Goal: Information Seeking & Learning: Learn about a topic

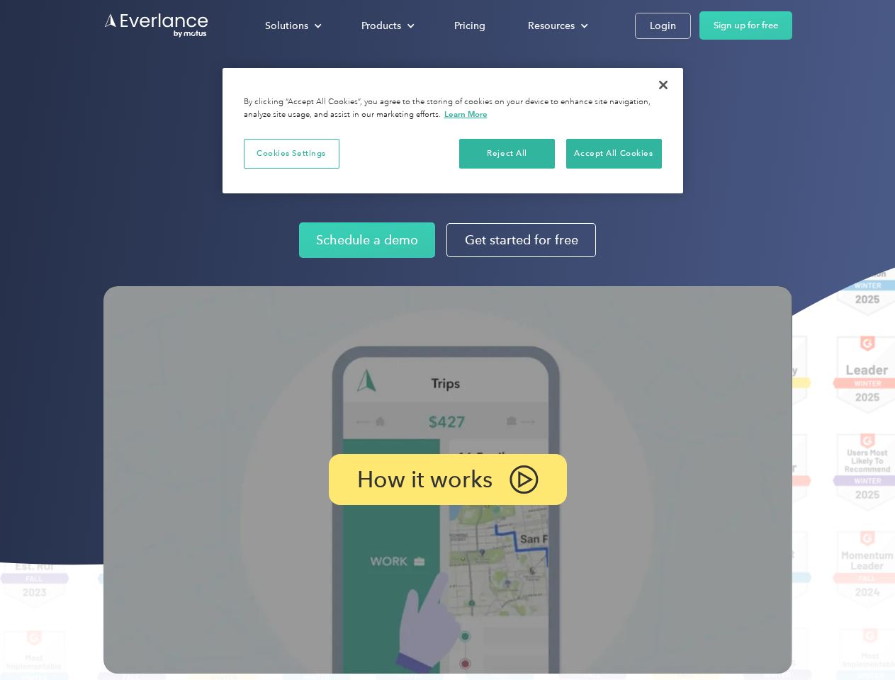
click at [447, 340] on img at bounding box center [447, 480] width 689 height 388
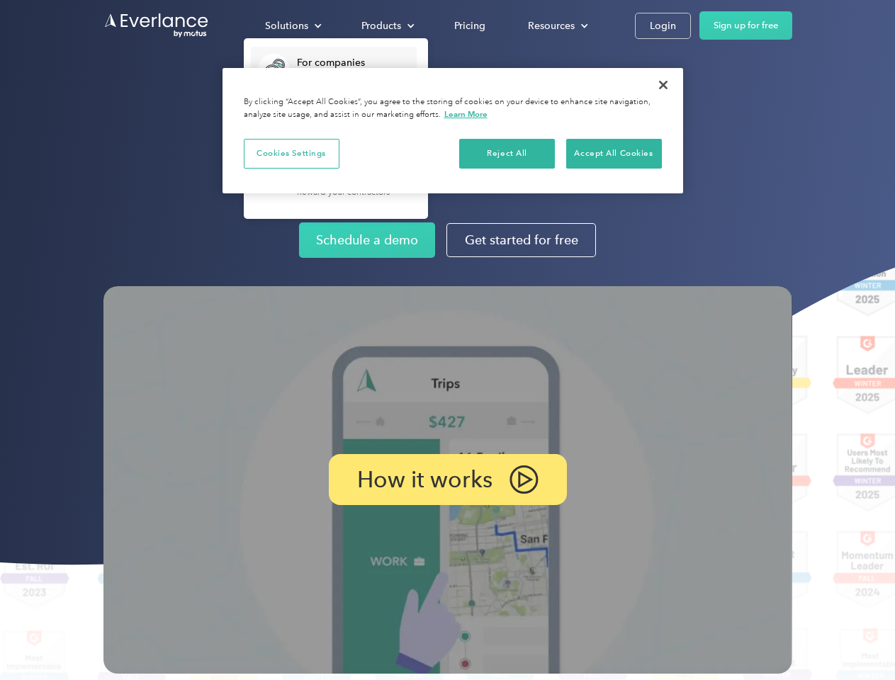
click at [293, 26] on div "Solutions" at bounding box center [286, 26] width 43 height 18
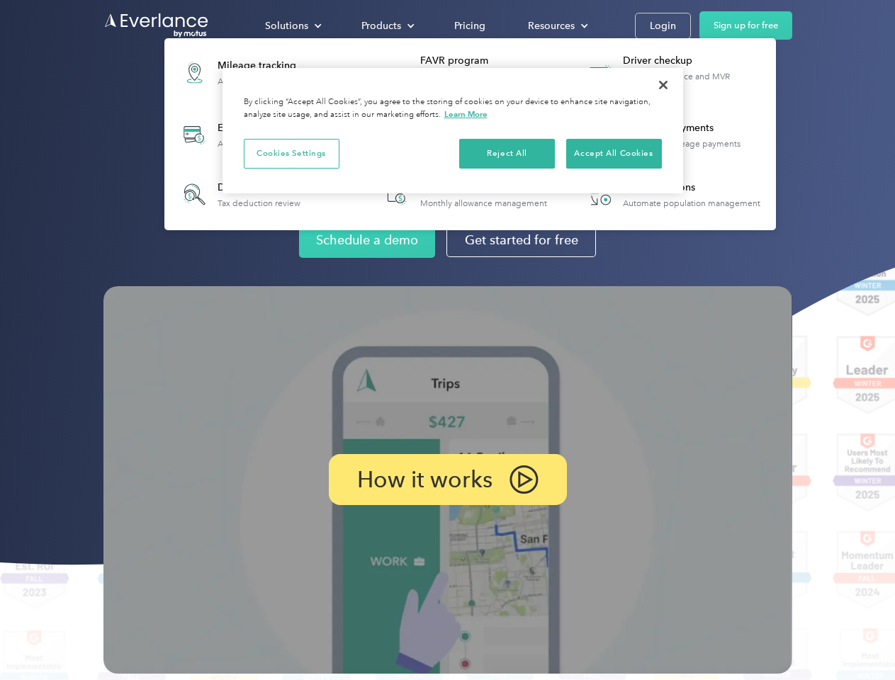
click at [386, 26] on div "Products" at bounding box center [381, 26] width 40 height 18
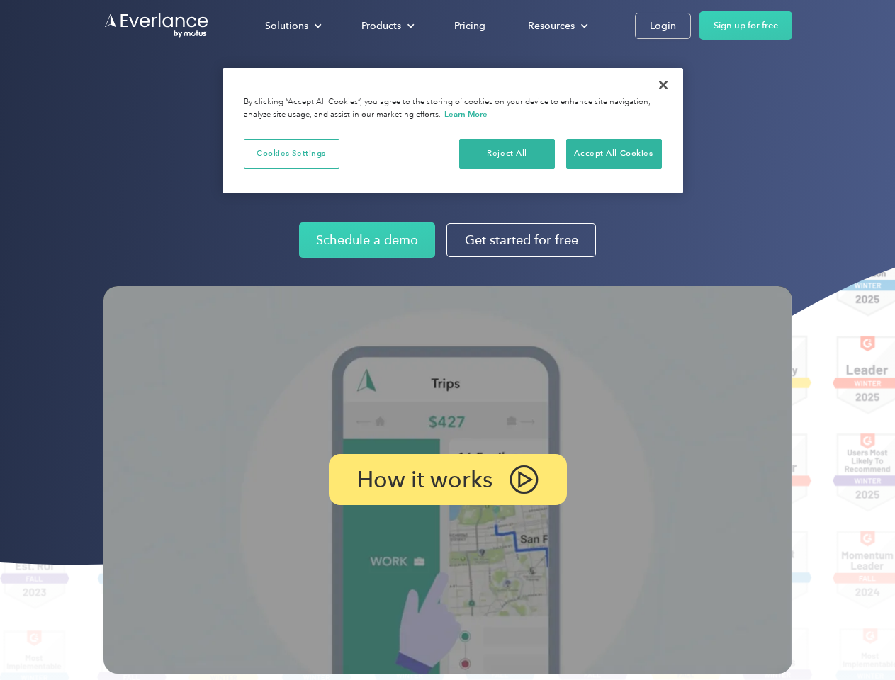
click at [556, 26] on div "Resources" at bounding box center [551, 26] width 47 height 18
click at [447, 480] on p "How it works" at bounding box center [424, 479] width 135 height 17
click at [291, 153] on button "Cookies Settings" at bounding box center [292, 154] width 96 height 30
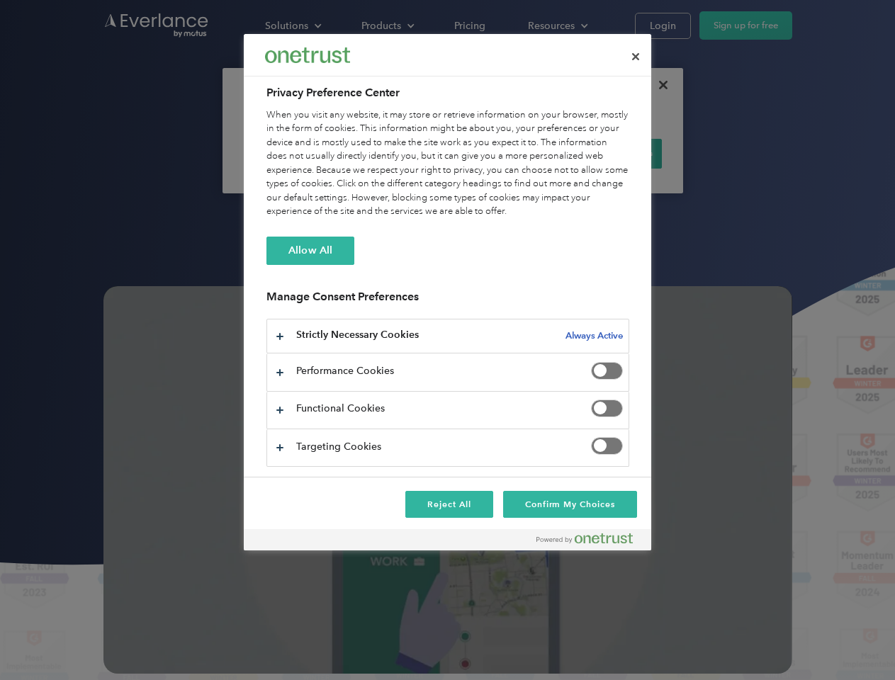
click at [507, 153] on div "When you visit any website, it may store or retrieve information on your browse…" at bounding box center [447, 163] width 363 height 111
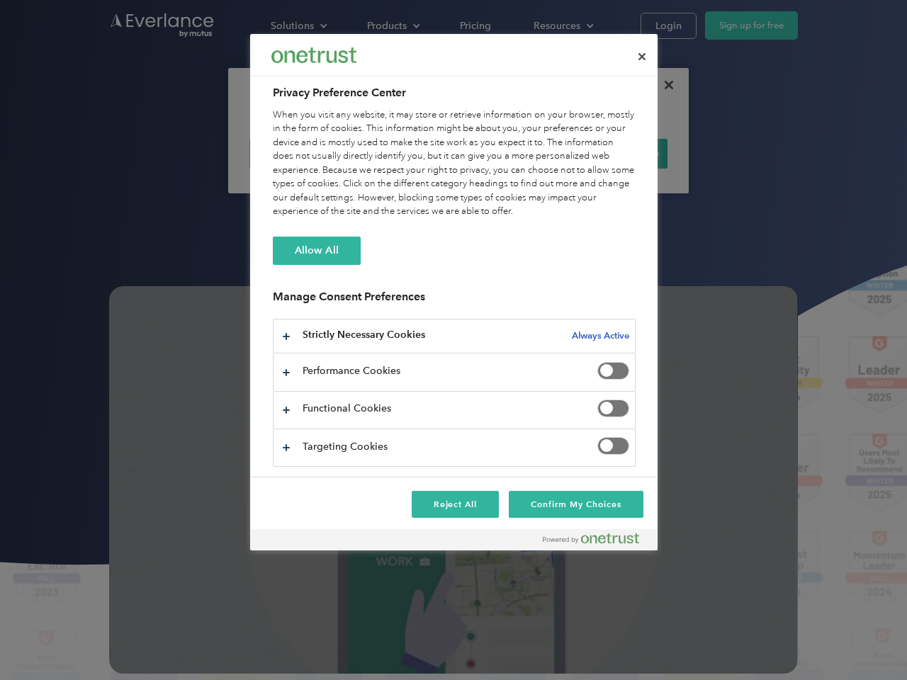
click at [614, 153] on div "When you visit any website, it may store or retrieve information on your browse…" at bounding box center [454, 163] width 363 height 111
click at [663, 85] on div at bounding box center [453, 340] width 907 height 680
